Goal: Task Accomplishment & Management: Complete application form

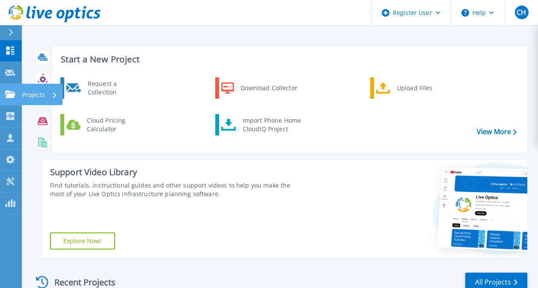
click at [7, 94] on icon at bounding box center [10, 94] width 10 height 7
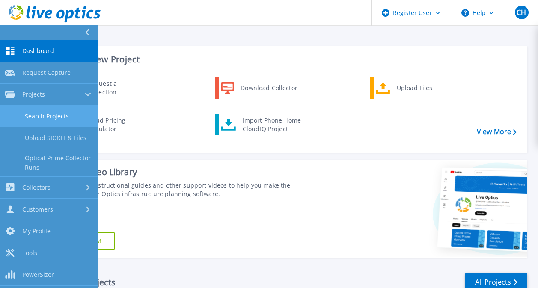
click at [43, 121] on link "Search Projects" at bounding box center [49, 117] width 98 height 22
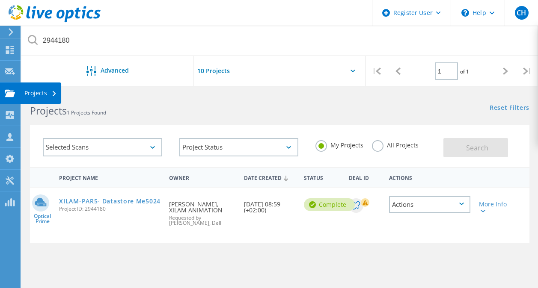
click at [9, 93] on use at bounding box center [10, 92] width 10 height 7
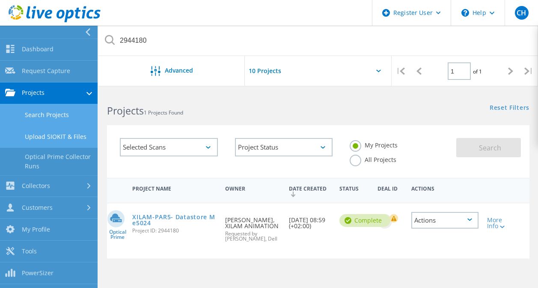
click at [60, 140] on link "Upload SIOKIT & Files" at bounding box center [49, 137] width 98 height 22
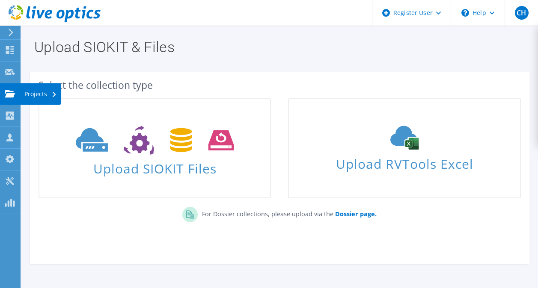
click at [14, 97] on use at bounding box center [10, 93] width 10 height 7
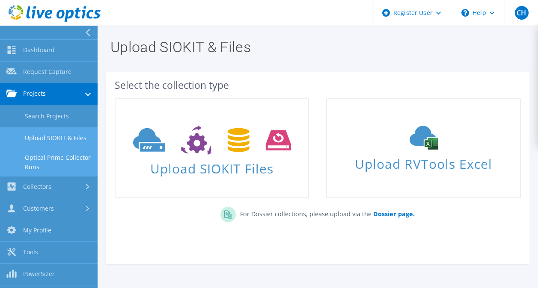
click at [36, 162] on link "Optical Prime Collector Runs" at bounding box center [49, 162] width 98 height 27
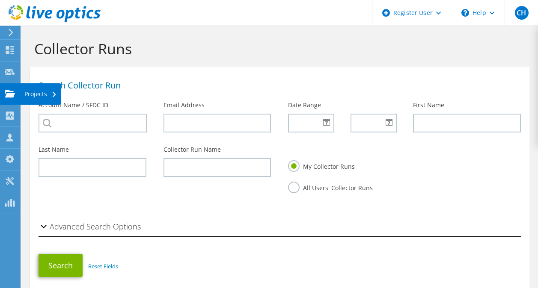
click at [14, 95] on icon at bounding box center [10, 94] width 10 height 8
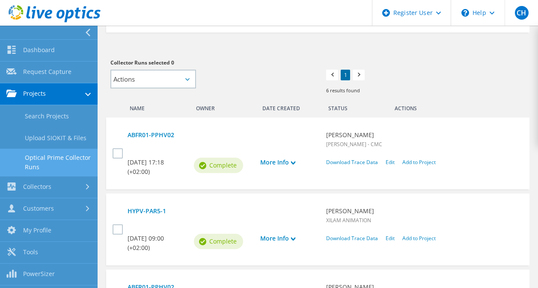
scroll to position [214, 0]
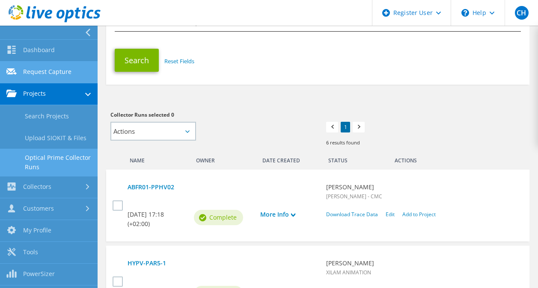
click at [56, 75] on link "Request Capture" at bounding box center [49, 73] width 98 height 22
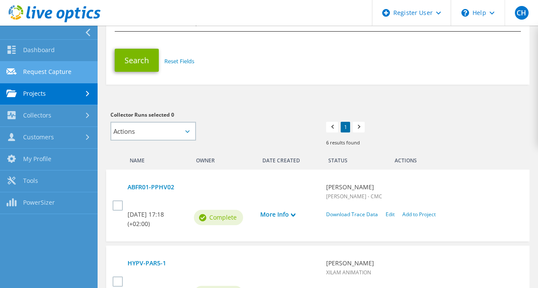
click at [56, 76] on link "Request Capture" at bounding box center [49, 73] width 98 height 22
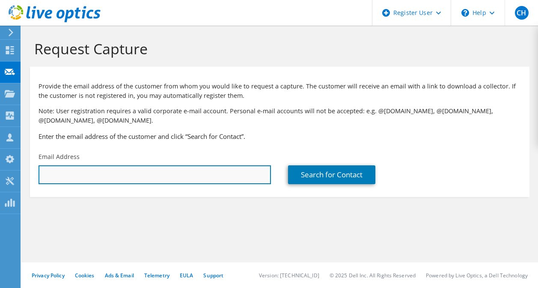
click at [68, 181] on input "text" at bounding box center [154, 175] width 232 height 19
type input "[EMAIL_ADDRESS][DOMAIN_NAME]"
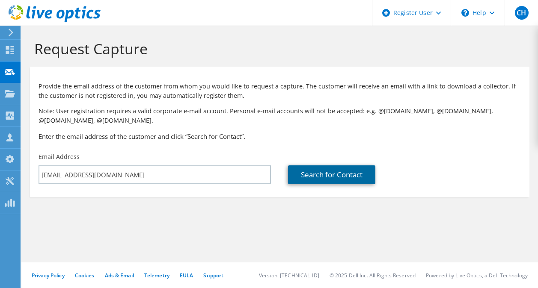
click at [338, 172] on link "Search for Contact" at bounding box center [331, 175] width 87 height 19
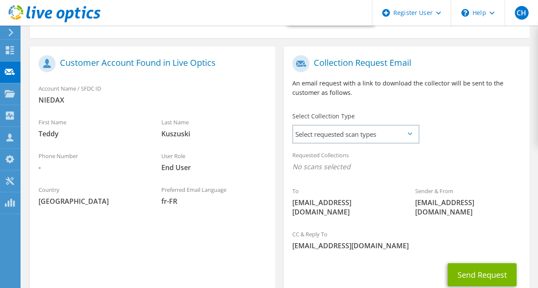
scroll to position [166, 0]
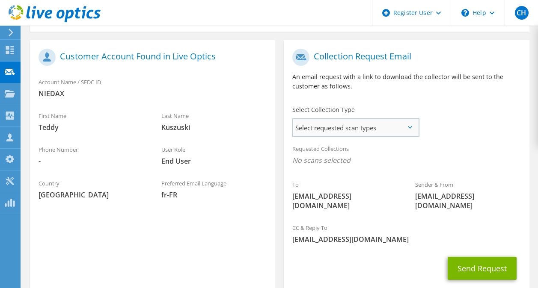
click at [339, 132] on span "Select requested scan types" at bounding box center [355, 127] width 125 height 17
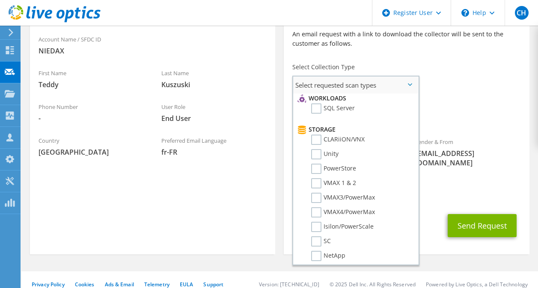
scroll to position [0, 0]
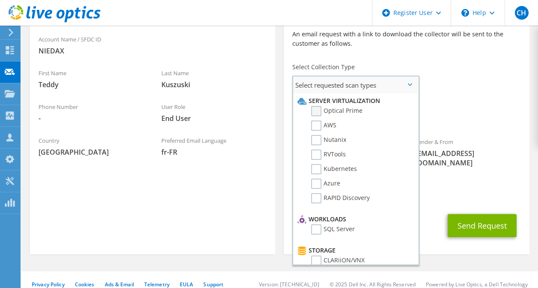
click at [317, 110] on label "Optical Prime" at bounding box center [336, 111] width 51 height 10
click at [0, 0] on input "Optical Prime" at bounding box center [0, 0] width 0 height 0
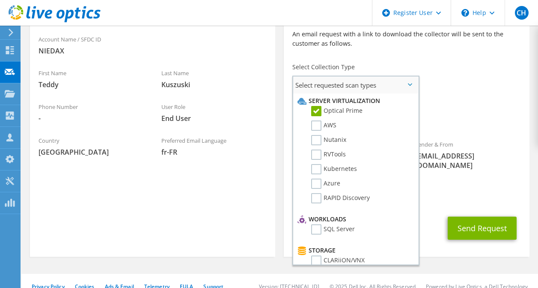
click at [319, 111] on label "Optical Prime" at bounding box center [336, 111] width 51 height 10
click at [0, 0] on input "Optical Prime" at bounding box center [0, 0] width 0 height 0
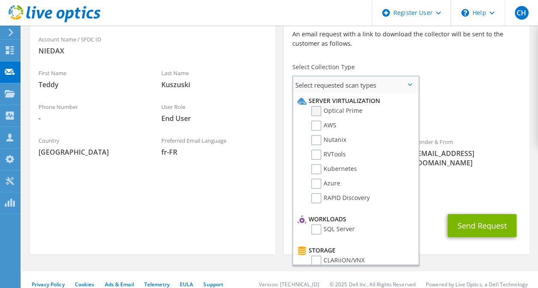
click at [318, 111] on label "Optical Prime" at bounding box center [336, 111] width 51 height 10
click at [0, 0] on input "Optical Prime" at bounding box center [0, 0] width 0 height 0
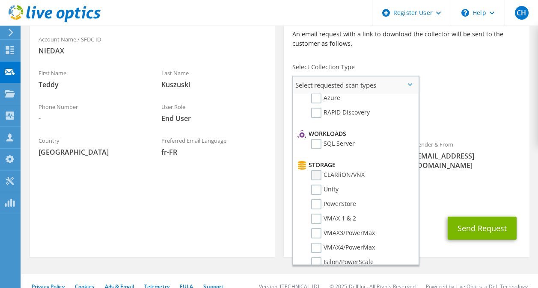
scroll to position [128, 0]
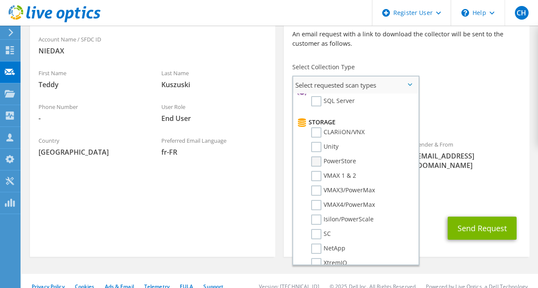
drag, startPoint x: 316, startPoint y: 159, endPoint x: 324, endPoint y: 163, distance: 8.4
click at [317, 163] on label "PowerStore" at bounding box center [333, 162] width 45 height 10
click at [0, 0] on input "PowerStore" at bounding box center [0, 0] width 0 height 0
click at [315, 150] on label "Unity" at bounding box center [324, 147] width 27 height 10
click at [0, 0] on input "Unity" at bounding box center [0, 0] width 0 height 0
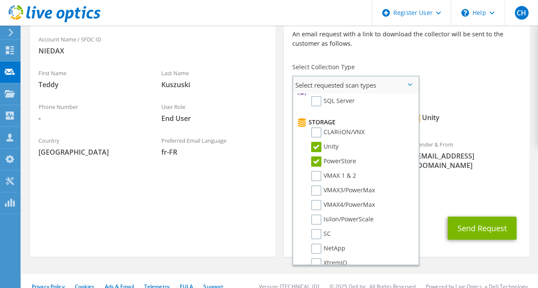
drag, startPoint x: 314, startPoint y: 162, endPoint x: 317, endPoint y: 156, distance: 7.1
click at [314, 162] on label "PowerStore" at bounding box center [333, 162] width 45 height 10
click at [0, 0] on input "PowerStore" at bounding box center [0, 0] width 0 height 0
click at [317, 145] on label "Unity" at bounding box center [324, 147] width 27 height 10
click at [0, 0] on input "Unity" at bounding box center [0, 0] width 0 height 0
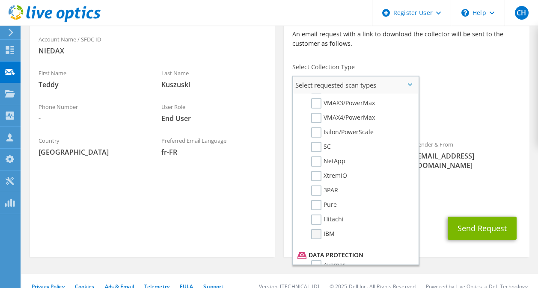
scroll to position [207, 0]
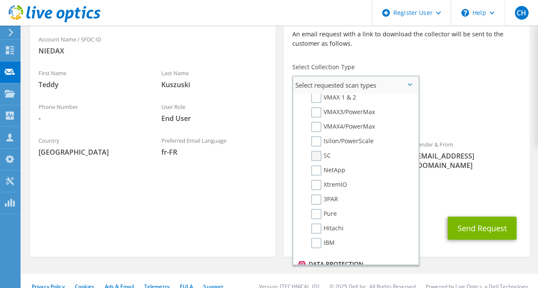
click at [316, 159] on label "SC" at bounding box center [321, 156] width 20 height 10
click at [0, 0] on input "SC" at bounding box center [0, 0] width 0 height 0
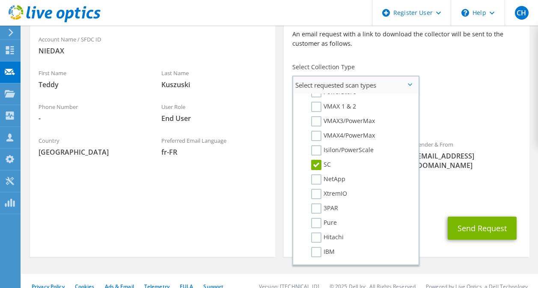
scroll to position [214, 0]
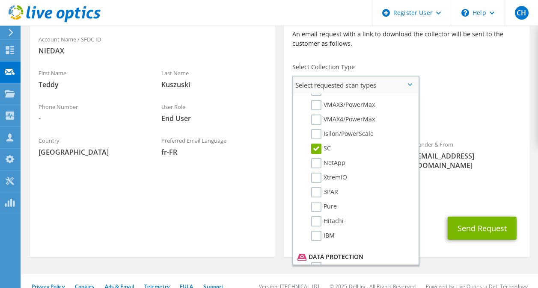
click at [316, 148] on label "SC" at bounding box center [321, 149] width 20 height 10
click at [0, 0] on input "SC" at bounding box center [0, 0] width 0 height 0
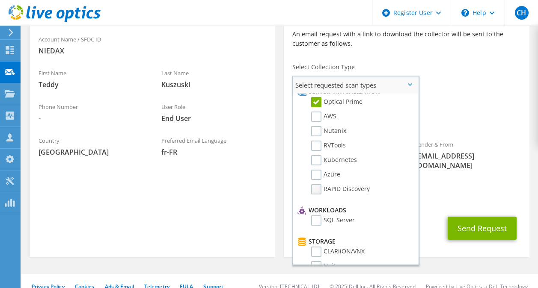
scroll to position [0, 0]
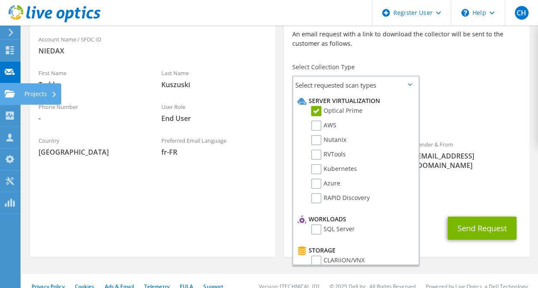
click at [12, 97] on use at bounding box center [10, 93] width 10 height 7
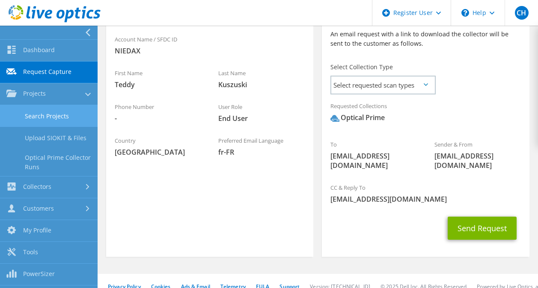
click at [49, 115] on link "Search Projects" at bounding box center [49, 116] width 98 height 22
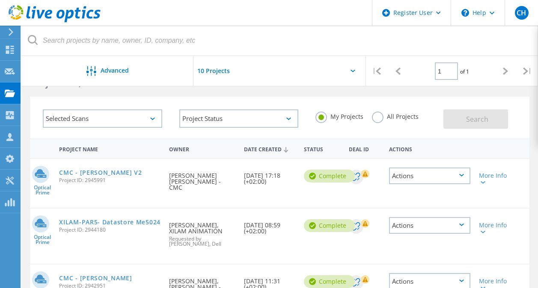
scroll to position [43, 0]
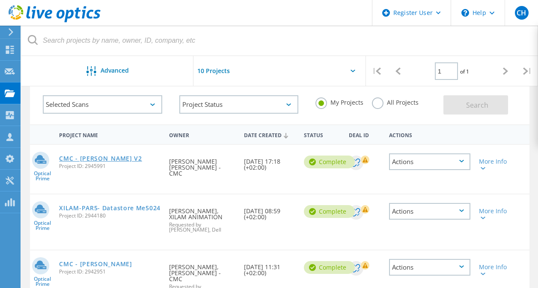
click at [86, 160] on link "CMC - agnès b. V2" at bounding box center [100, 159] width 83 height 6
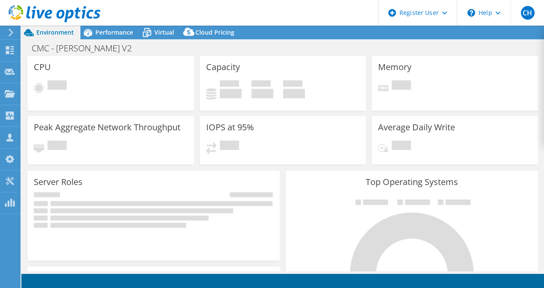
select select "USD"
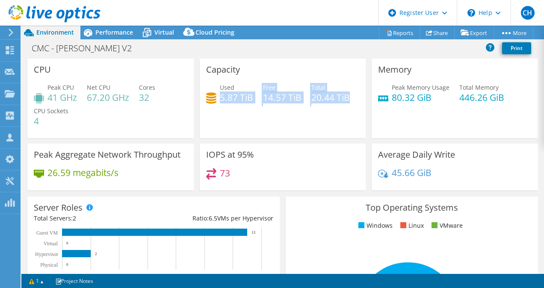
drag, startPoint x: 219, startPoint y: 96, endPoint x: 291, endPoint y: 109, distance: 73.5
click at [290, 109] on div "Used 5.87 TiB Free 14.57 TiB Total 20.44 TiB" at bounding box center [283, 97] width 154 height 28
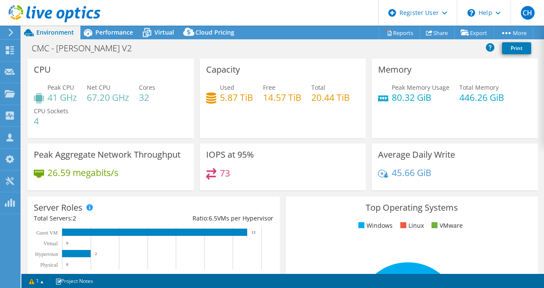
drag, startPoint x: 291, startPoint y: 109, endPoint x: 296, endPoint y: 122, distance: 14.1
click at [296, 111] on div "Used 5.87 TiB Free 14.57 TiB Total 20.44 TiB" at bounding box center [283, 97] width 154 height 28
click at [11, 116] on icon at bounding box center [10, 116] width 10 height 8
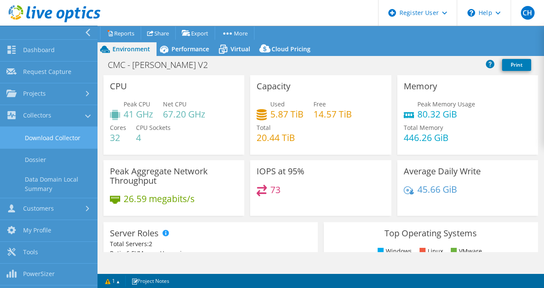
click at [57, 137] on link "Download Collector" at bounding box center [49, 138] width 98 height 22
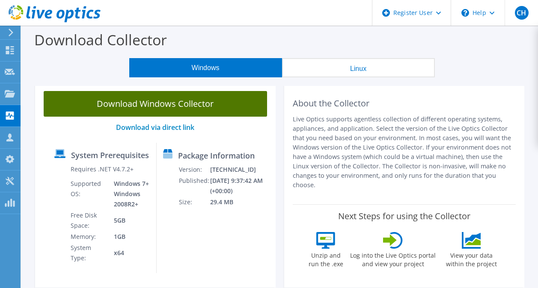
click at [152, 107] on link "Download Windows Collector" at bounding box center [155, 104] width 223 height 26
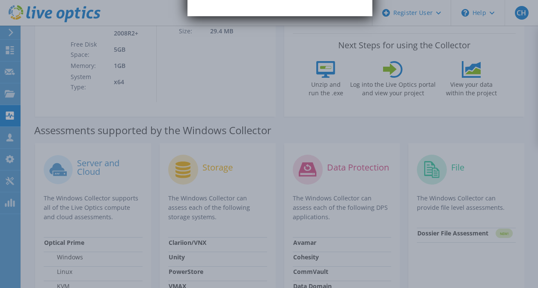
scroll to position [43, 0]
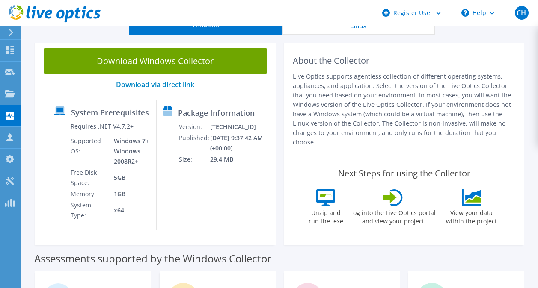
click at [324, 143] on p "Live Optics supports agentless collection of different operating systems, appli…" at bounding box center [404, 109] width 223 height 75
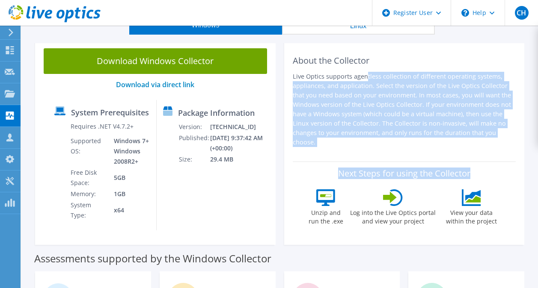
drag, startPoint x: 292, startPoint y: 75, endPoint x: 466, endPoint y: 160, distance: 194.1
click at [466, 160] on div "About the Collector Live Optics supports agentless collection of different oper…" at bounding box center [404, 142] width 240 height 205
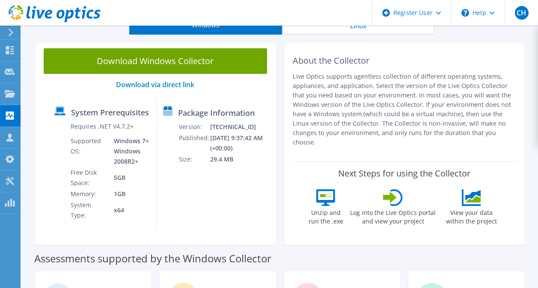
drag, startPoint x: 466, startPoint y: 160, endPoint x: 423, endPoint y: 185, distance: 49.8
click at [432, 181] on div "Next Steps for using the Collector Unzip and run the .exe Log into the Live Opt…" at bounding box center [404, 199] width 223 height 75
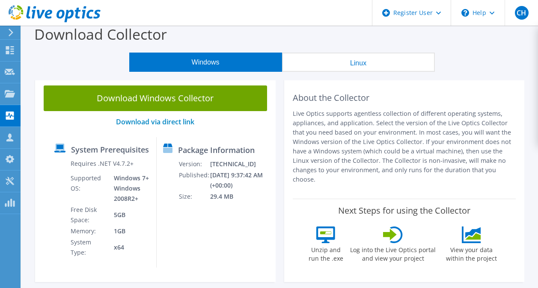
scroll to position [0, 0]
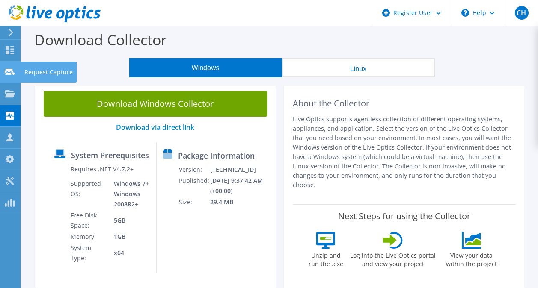
click at [6, 70] on icon at bounding box center [10, 72] width 10 height 8
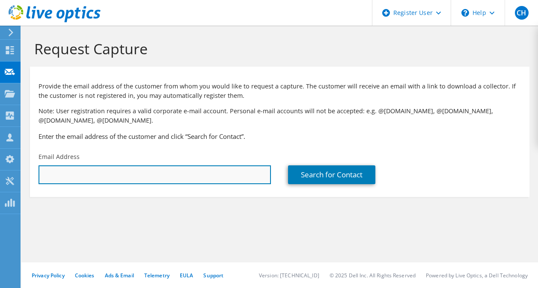
click at [157, 170] on input "text" at bounding box center [154, 175] width 232 height 19
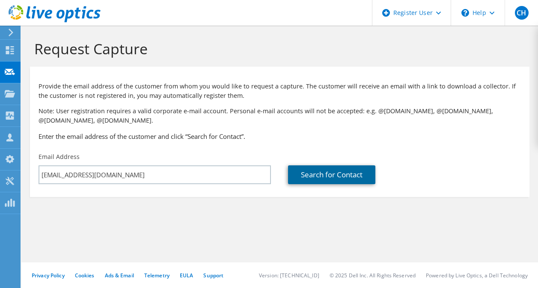
click at [319, 173] on link "Search for Contact" at bounding box center [331, 175] width 87 height 19
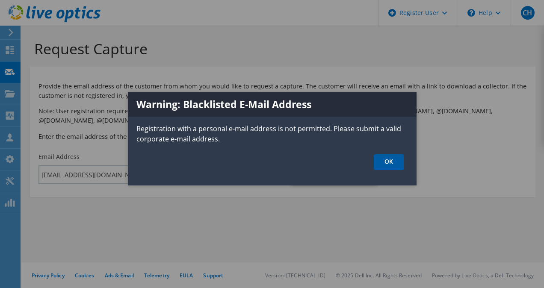
click at [388, 165] on link "OK" at bounding box center [389, 162] width 30 height 16
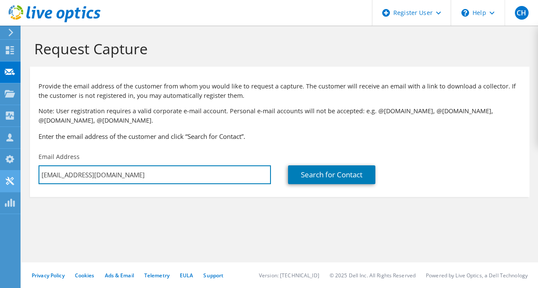
drag, startPoint x: 98, startPoint y: 175, endPoint x: 1, endPoint y: 179, distance: 97.2
click at [1, 179] on div "CH Dell User [PERSON_NAME] [EMAIL_ADDRESS][DOMAIN_NAME] Dell My Profile Log Out…" at bounding box center [269, 144] width 538 height 288
type input "h"
click at [100, 172] on input "text" at bounding box center [154, 175] width 232 height 19
type input "[EMAIL_ADDRESS][DOMAIN_NAME]"
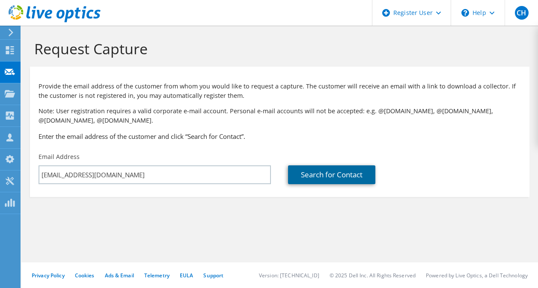
click at [303, 171] on link "Search for Contact" at bounding box center [331, 175] width 87 height 19
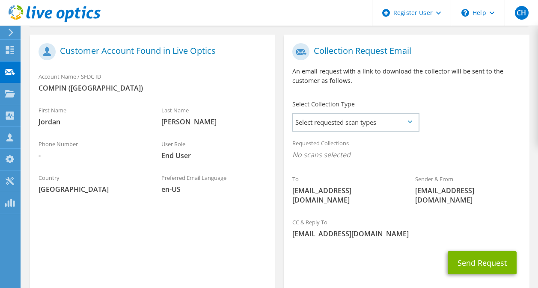
scroll to position [86, 0]
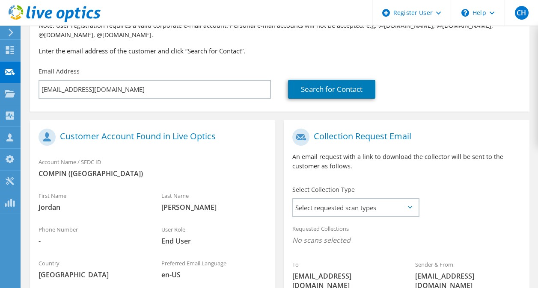
click at [169, 78] on div "Email Address [EMAIL_ADDRESS][DOMAIN_NAME]" at bounding box center [154, 83] width 249 height 40
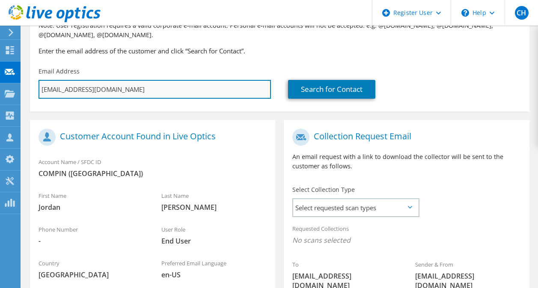
click at [136, 92] on input "[EMAIL_ADDRESS][DOMAIN_NAME]" at bounding box center [154, 89] width 232 height 19
drag, startPoint x: 136, startPoint y: 92, endPoint x: -2, endPoint y: 83, distance: 138.5
click at [0, 83] on html "CH Dell User [PERSON_NAME] [EMAIL_ADDRESS][DOMAIN_NAME] Dell My Profile Log Out…" at bounding box center [269, 58] width 538 height 288
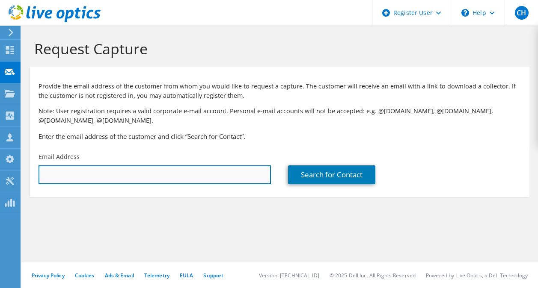
click at [80, 178] on input "text" at bounding box center [154, 175] width 232 height 19
type input "[EMAIL_ADDRESS][DOMAIN_NAME]"
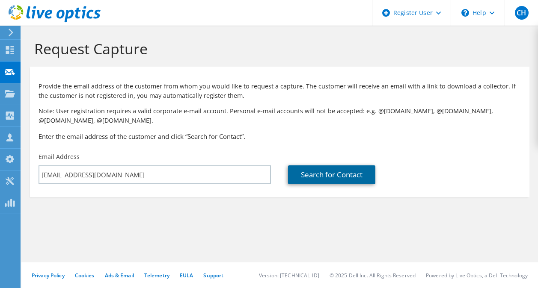
click at [347, 177] on link "Search for Contact" at bounding box center [331, 175] width 87 height 19
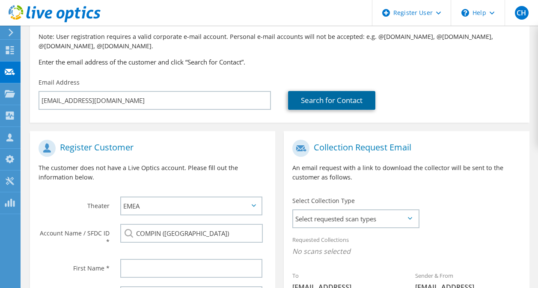
scroll to position [128, 0]
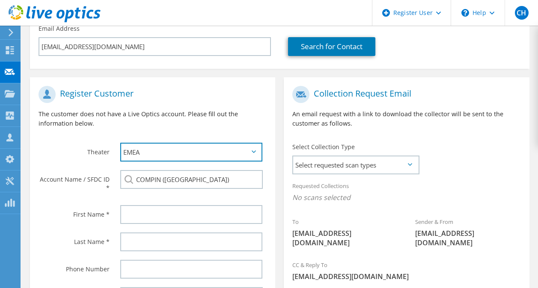
click at [196, 160] on select "APJ EMEA NA/LATAM" at bounding box center [191, 152] width 142 height 19
click at [120, 143] on select "APJ EMEA NA/LATAM" at bounding box center [191, 152] width 142 height 19
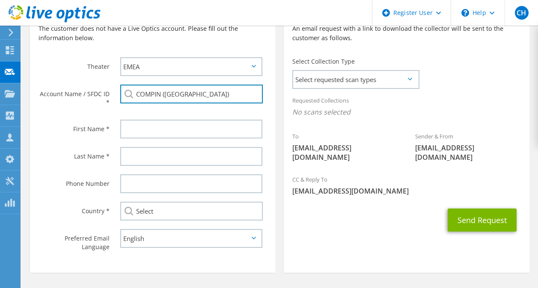
drag, startPoint x: 214, startPoint y: 94, endPoint x: 126, endPoint y: 95, distance: 88.5
click at [126, 96] on div "COMPIN ([GEOGRAPHIC_DATA])" at bounding box center [191, 94] width 142 height 19
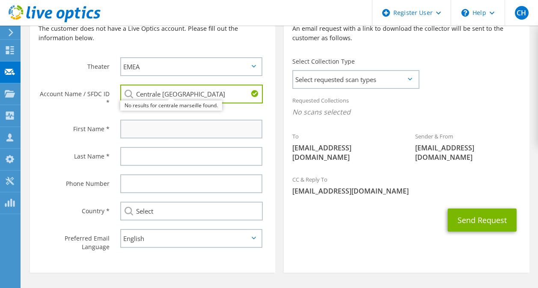
type input "Centrale [GEOGRAPHIC_DATA]"
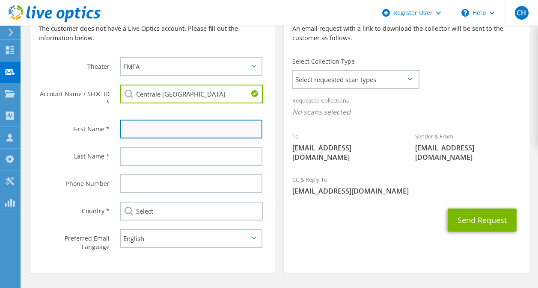
click at [135, 128] on input "text" at bounding box center [191, 129] width 142 height 19
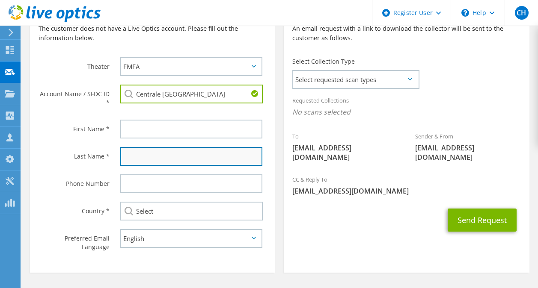
click at [126, 154] on input "text" at bounding box center [191, 156] width 142 height 19
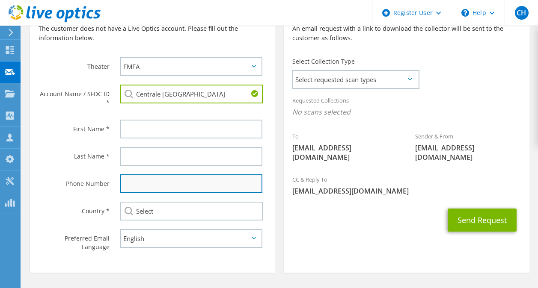
click at [127, 183] on input "text" at bounding box center [191, 183] width 142 height 19
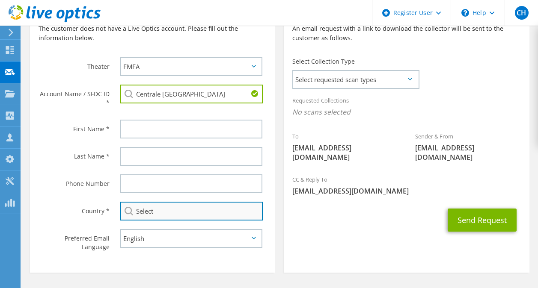
click at [165, 216] on input "Select" at bounding box center [191, 211] width 142 height 19
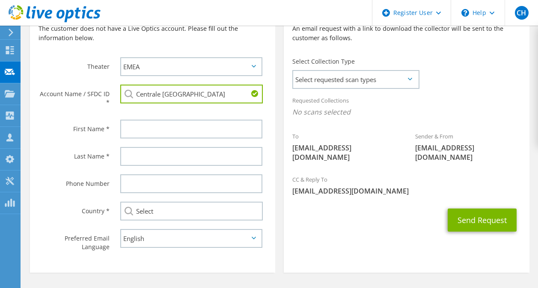
click at [72, 189] on div "Phone Number" at bounding box center [71, 183] width 82 height 27
drag, startPoint x: 212, startPoint y: 93, endPoint x: 95, endPoint y: 94, distance: 117.2
click at [99, 94] on div "Account Name / SFDC ID * Centrale [GEOGRAPHIC_DATA] No results for centrale mar…" at bounding box center [152, 97] width 245 height 35
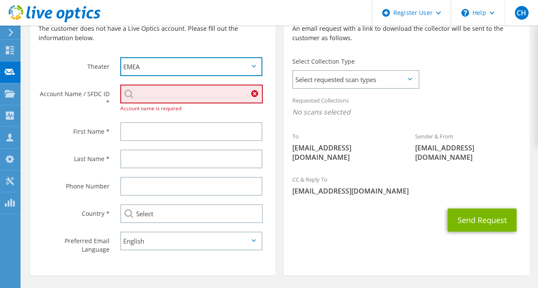
click at [185, 59] on select "APJ EMEA NA/LATAM" at bounding box center [191, 66] width 142 height 19
click at [120, 57] on select "APJ EMEA NA/LATAM" at bounding box center [191, 66] width 142 height 19
click at [86, 112] on div "Account Name / SFDC ID *" at bounding box center [71, 97] width 82 height 35
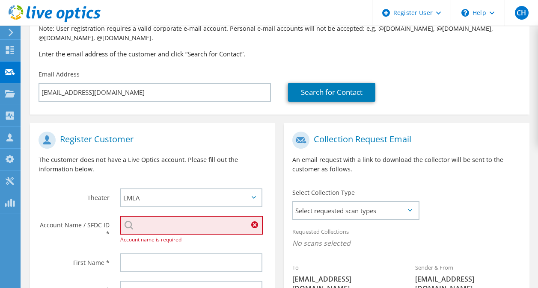
scroll to position [86, 0]
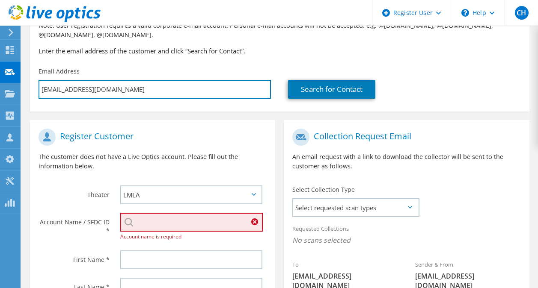
drag, startPoint x: 153, startPoint y: 89, endPoint x: 0, endPoint y: 75, distance: 153.3
click at [0, 93] on html "CH Dell User [PERSON_NAME] [EMAIL_ADDRESS][DOMAIN_NAME] Dell My Profile Log Out…" at bounding box center [269, 58] width 538 height 288
type input "Select"
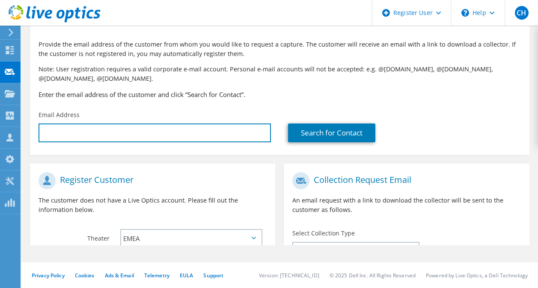
scroll to position [0, 0]
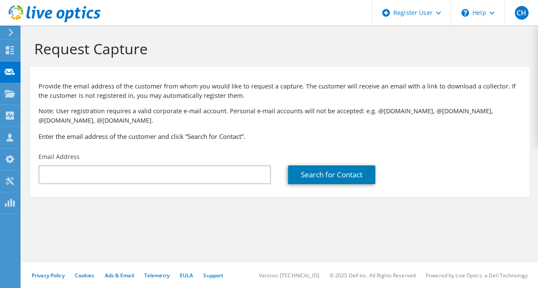
click at [322, 124] on p "Note: User registration requires a valid corporate e-mail account. Personal e-m…" at bounding box center [279, 115] width 482 height 19
click at [9, 51] on icon at bounding box center [10, 50] width 10 height 8
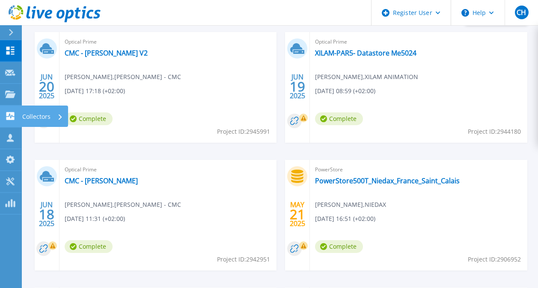
scroll to position [172, 0]
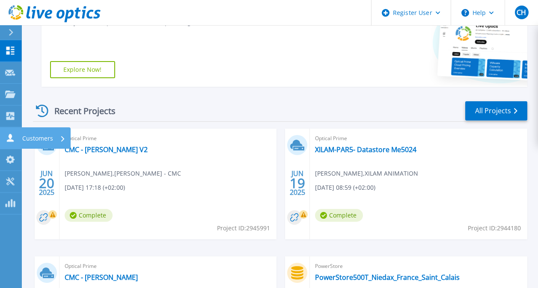
click at [9, 139] on icon at bounding box center [10, 138] width 10 height 8
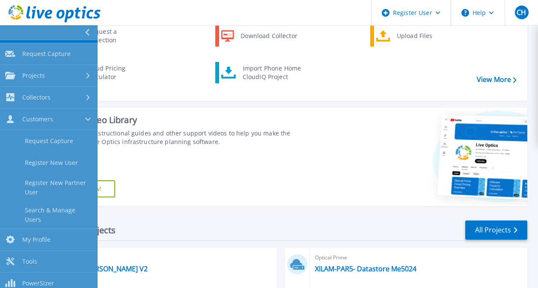
scroll to position [0, 0]
